Goal: Task Accomplishment & Management: Use online tool/utility

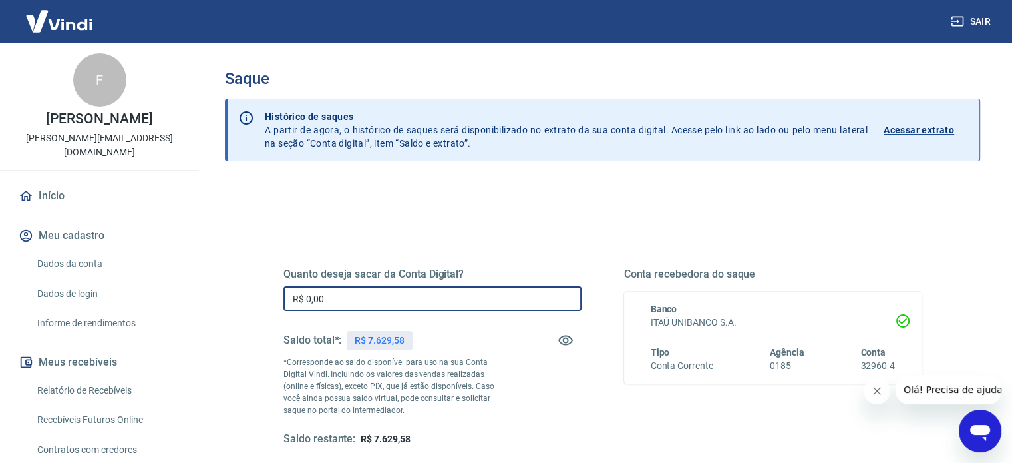
click at [381, 295] on input "R$ 0,00" at bounding box center [433, 298] width 298 height 25
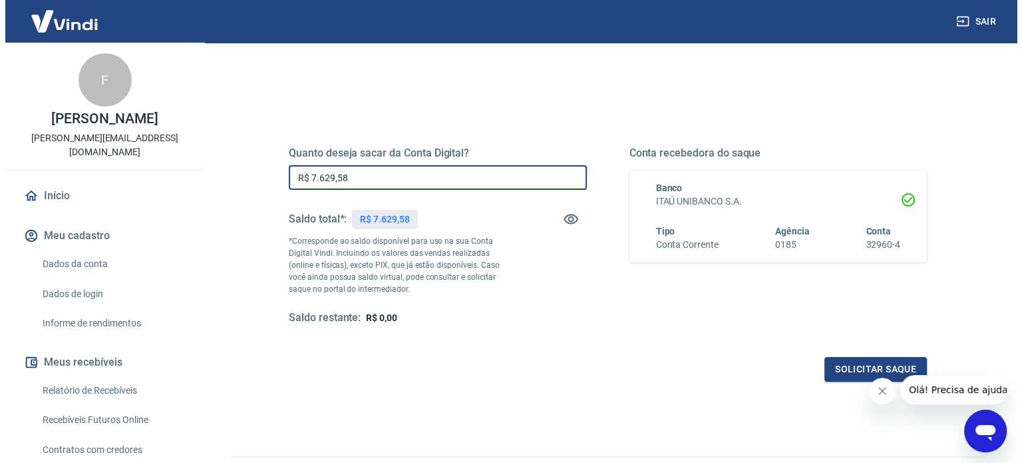
scroll to position [194, 0]
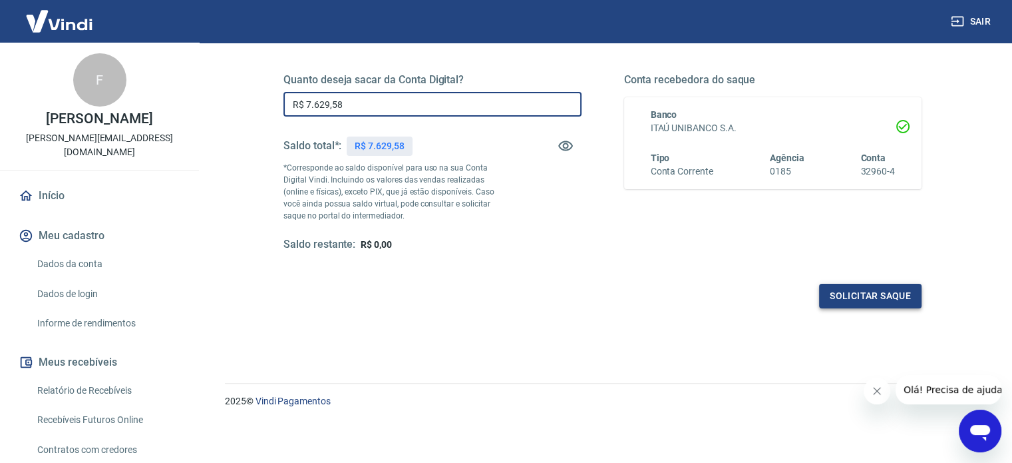
type input "R$ 7.629,58"
click at [831, 293] on button "Solicitar saque" at bounding box center [870, 296] width 103 height 25
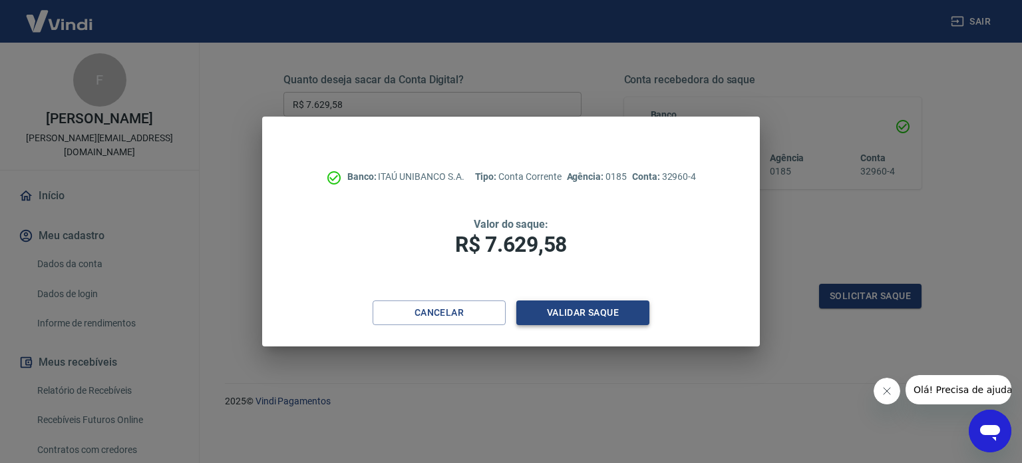
click at [611, 306] on button "Validar saque" at bounding box center [583, 312] width 133 height 25
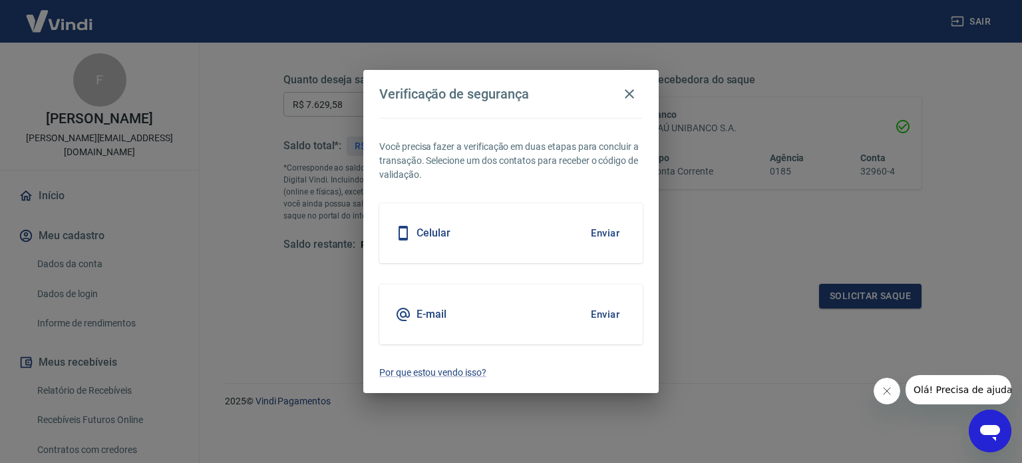
click at [596, 234] on button "Enviar" at bounding box center [605, 233] width 43 height 28
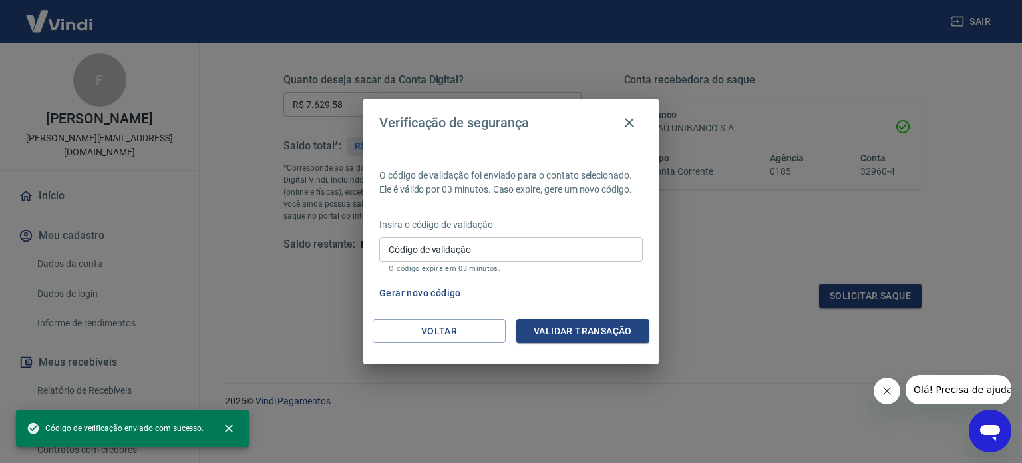
click at [522, 243] on input "Código de validação" at bounding box center [511, 249] width 264 height 25
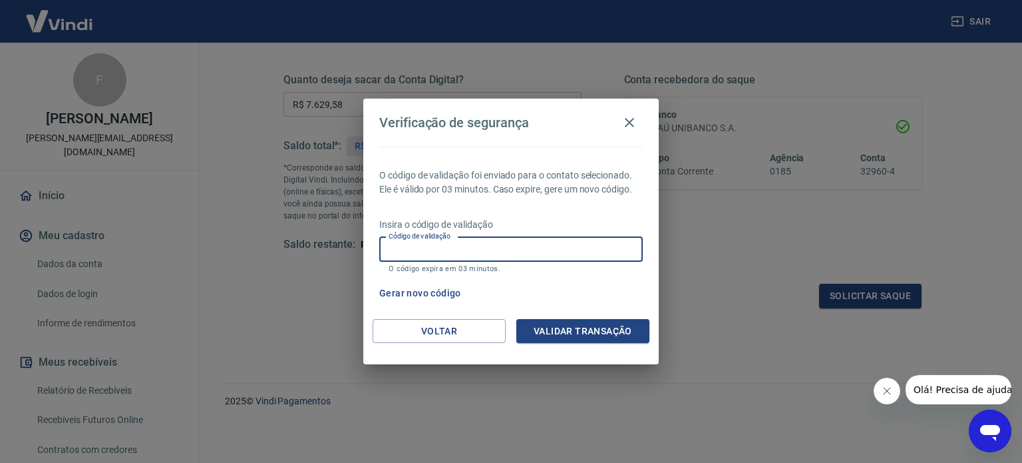
paste input "509096"
type input "509096"
click at [590, 334] on button "Validar transação" at bounding box center [583, 331] width 133 height 25
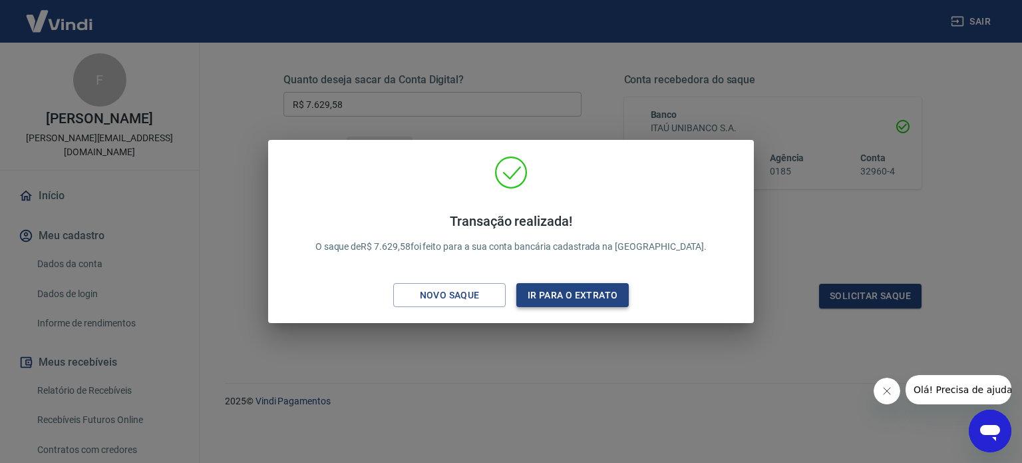
click at [557, 295] on button "Ir para o extrato" at bounding box center [573, 295] width 112 height 25
